Goal: Transaction & Acquisition: Purchase product/service

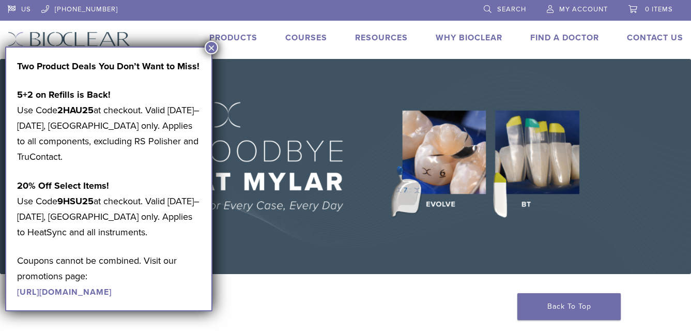
click at [217, 55] on div "US 1.855.712.5327 Search My Account 0 items Cart No products in the cart. Back …" at bounding box center [345, 29] width 691 height 59
click at [214, 54] on button "×" at bounding box center [211, 47] width 13 height 13
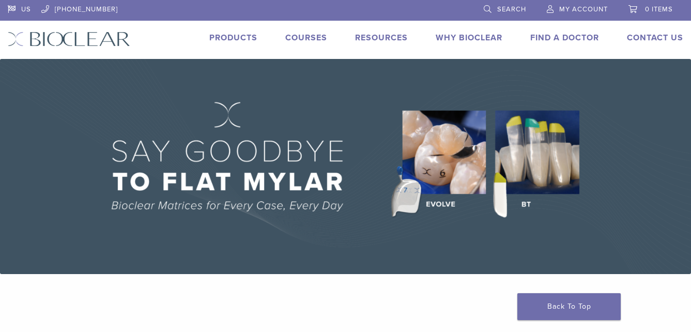
click at [218, 39] on link "Products" at bounding box center [233, 38] width 48 height 10
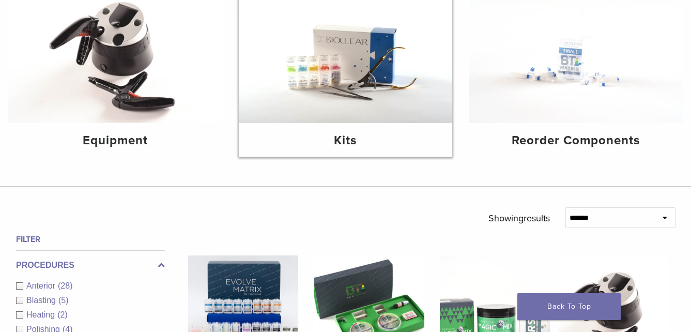
scroll to position [155, 0]
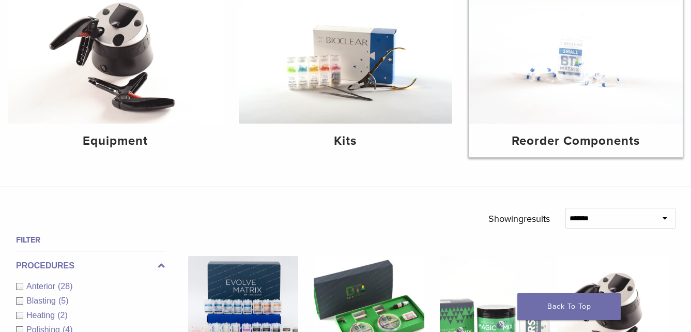
click at [535, 147] on h4 "Reorder Components" at bounding box center [576, 141] width 198 height 19
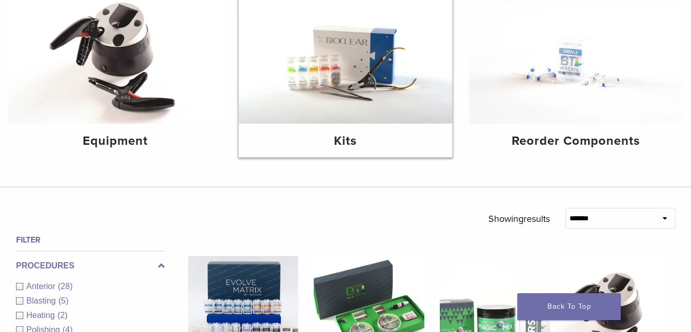
click at [288, 87] on img at bounding box center [346, 52] width 214 height 143
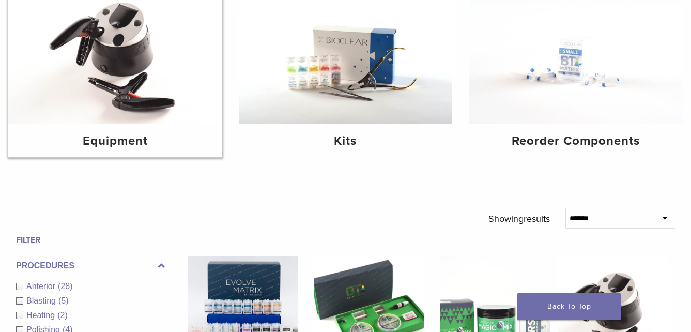
click at [90, 40] on img at bounding box center [115, 52] width 214 height 143
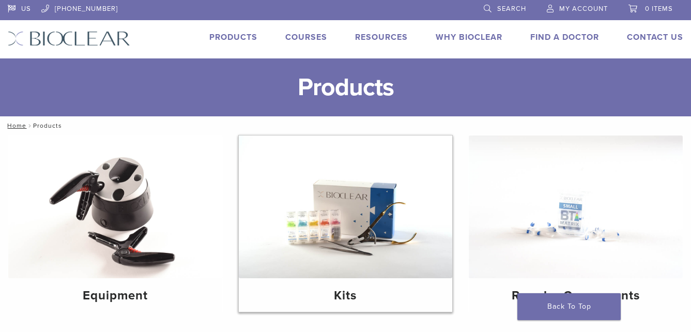
scroll to position [0, 0]
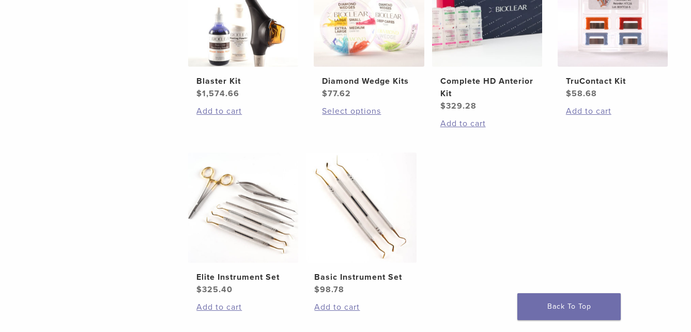
scroll to position [621, 0]
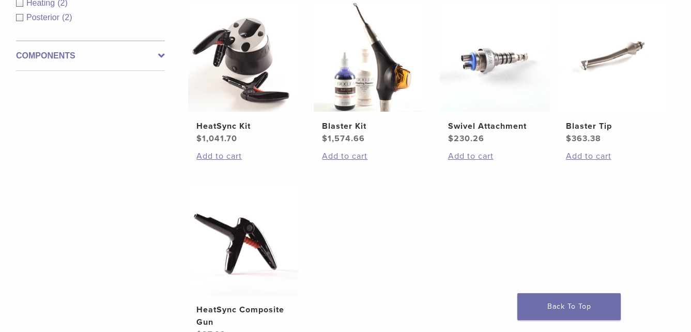
scroll to position [207, 0]
